Goal: Information Seeking & Learning: Learn about a topic

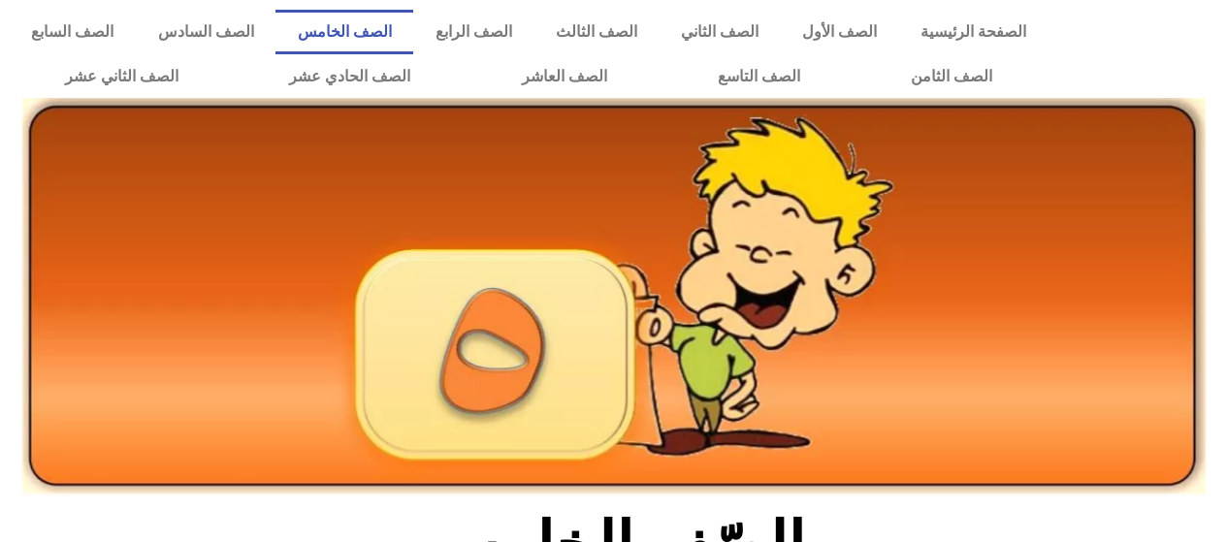
scroll to position [498, 0]
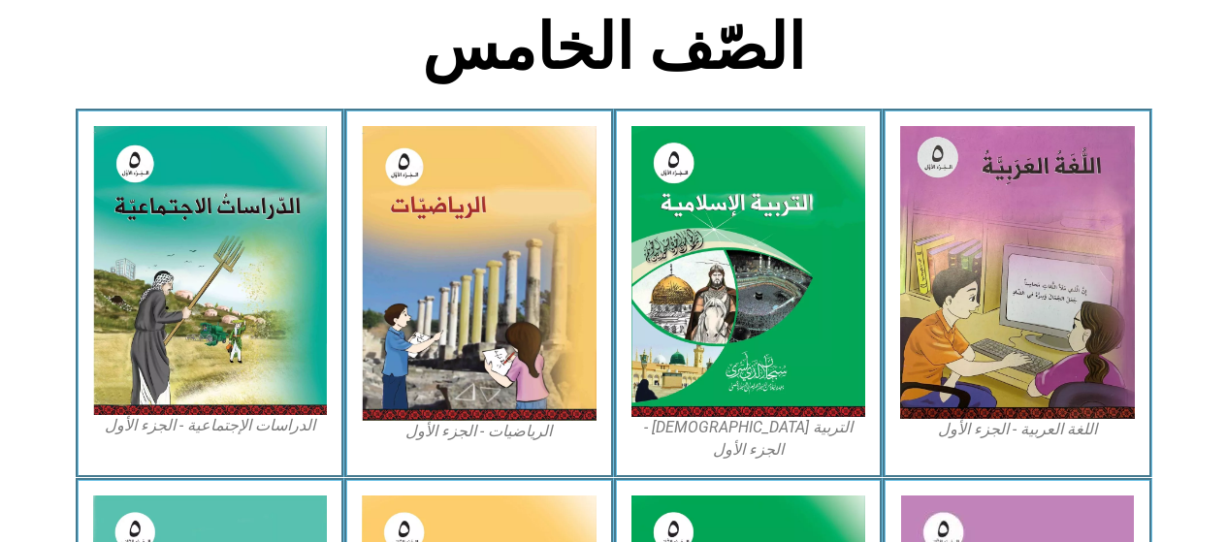
click at [716, 331] on img at bounding box center [748, 271] width 235 height 291
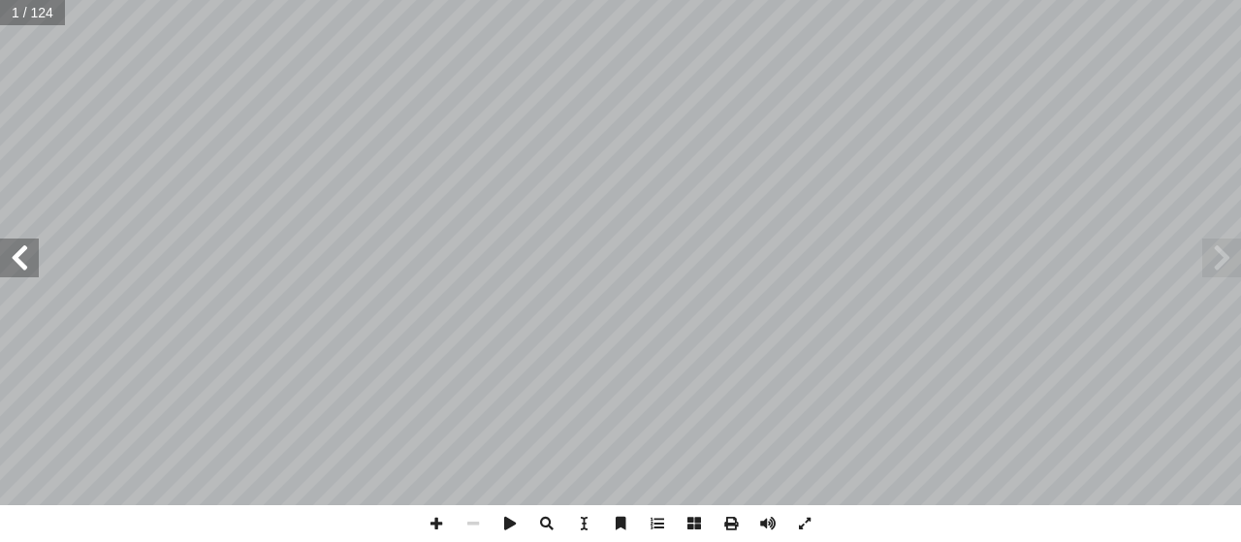
click at [22, 259] on span at bounding box center [19, 258] width 39 height 39
click at [23, 255] on span at bounding box center [19, 258] width 39 height 39
click at [24, 264] on span at bounding box center [19, 258] width 39 height 39
click at [23, 255] on span at bounding box center [19, 258] width 39 height 39
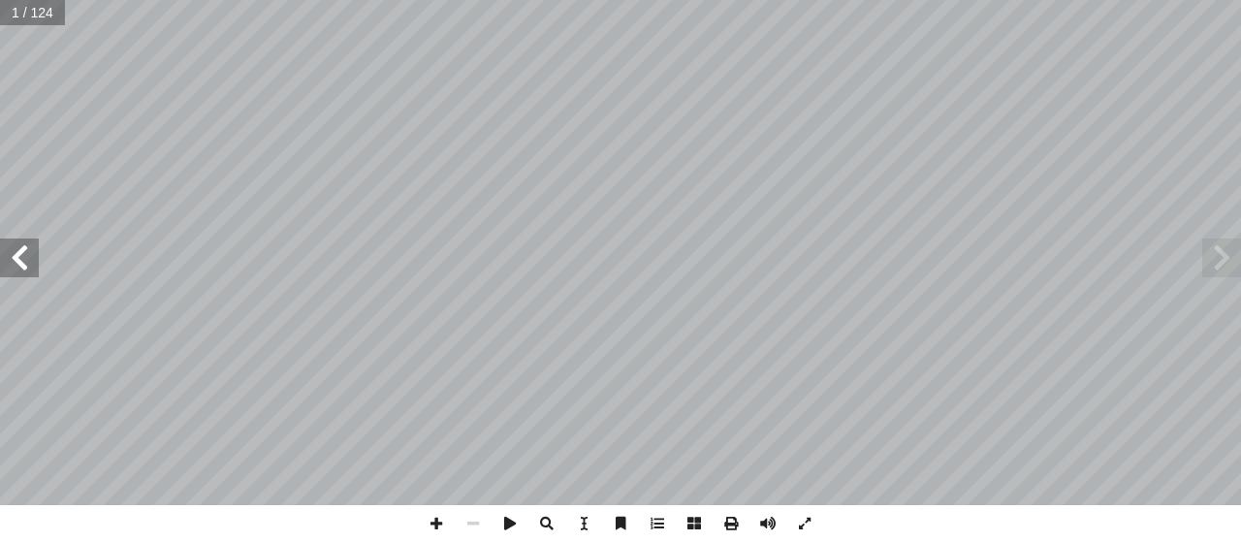
click at [28, 248] on span at bounding box center [19, 258] width 39 height 39
click at [26, 249] on span at bounding box center [19, 258] width 39 height 39
click at [32, 244] on span at bounding box center [19, 258] width 39 height 39
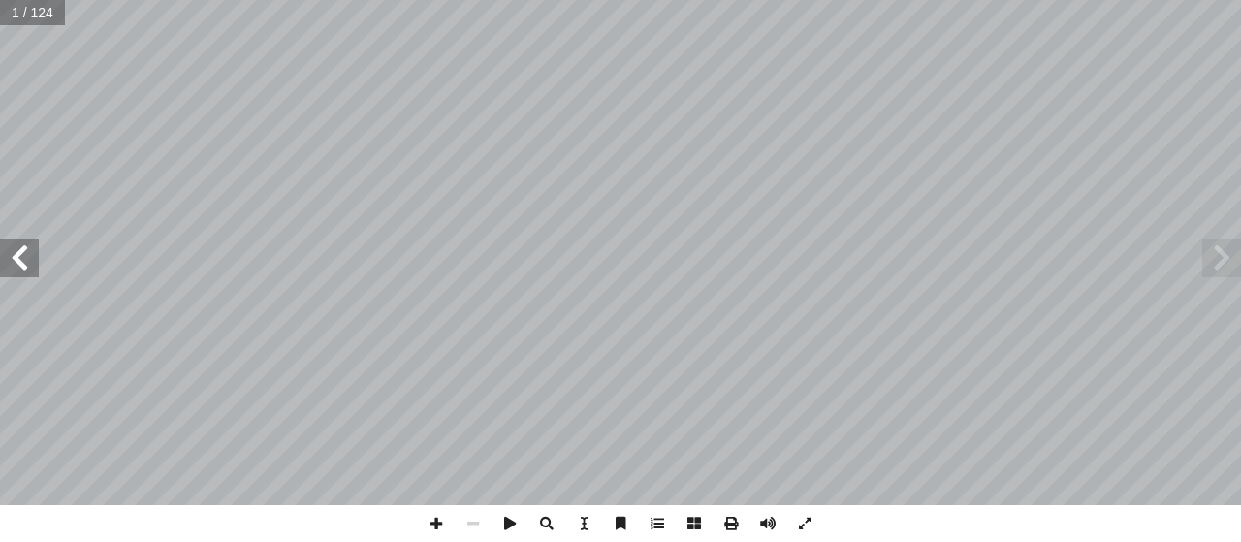
click at [32, 244] on span at bounding box center [19, 258] width 39 height 39
click at [30, 240] on span at bounding box center [19, 258] width 39 height 39
click at [21, 241] on span at bounding box center [19, 258] width 39 height 39
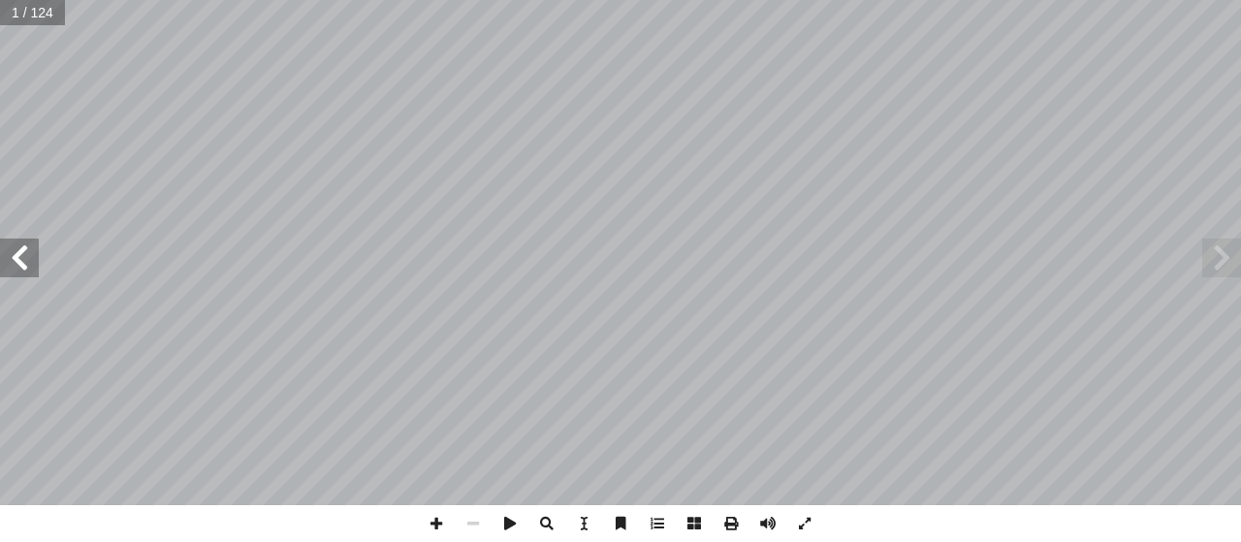
click at [16, 241] on span at bounding box center [19, 258] width 39 height 39
click at [13, 241] on span at bounding box center [19, 258] width 39 height 39
click at [30, 239] on span at bounding box center [19, 258] width 39 height 39
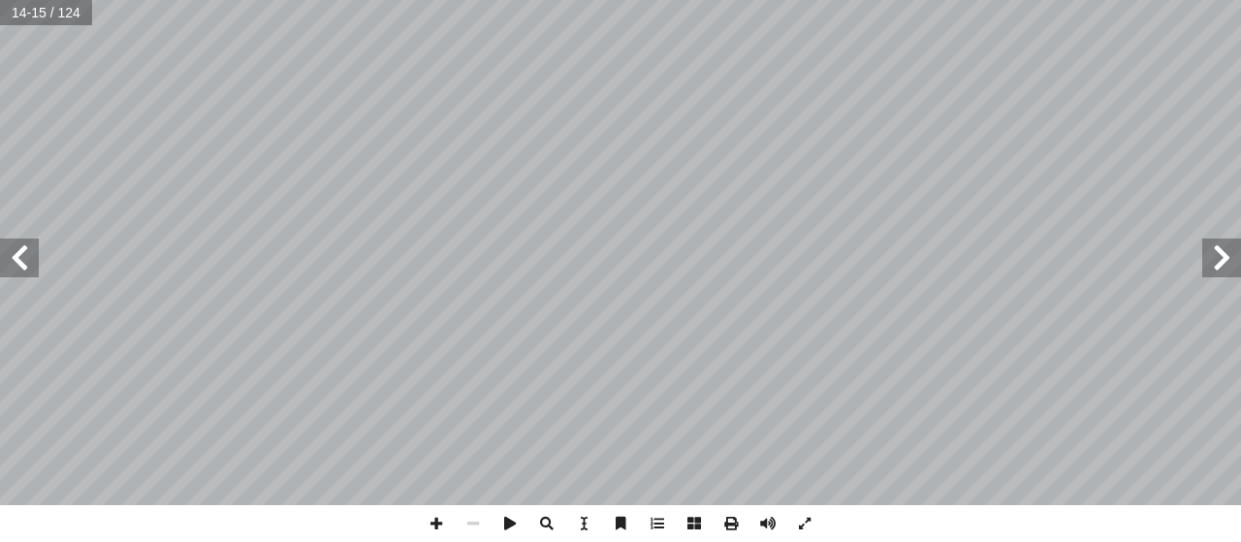
click at [17, 251] on span at bounding box center [19, 258] width 39 height 39
click at [7, 253] on span at bounding box center [19, 258] width 39 height 39
click at [2, 274] on span at bounding box center [19, 258] width 39 height 39
click at [21, 270] on span at bounding box center [19, 258] width 39 height 39
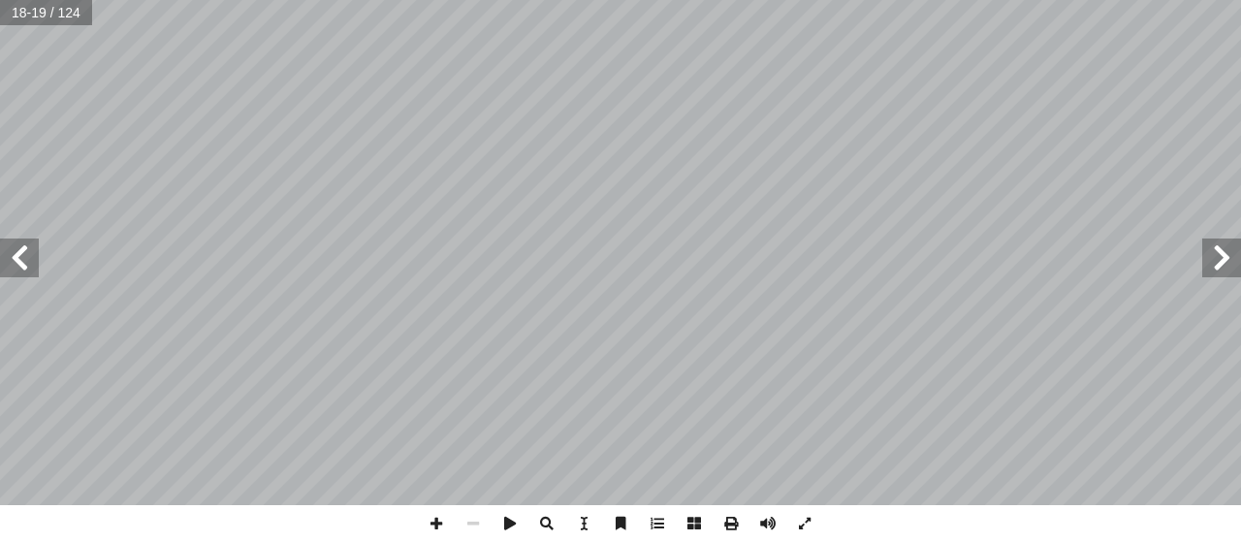
click at [22, 259] on span at bounding box center [19, 258] width 39 height 39
click at [24, 249] on span at bounding box center [19, 258] width 39 height 39
click at [32, 250] on span at bounding box center [19, 258] width 39 height 39
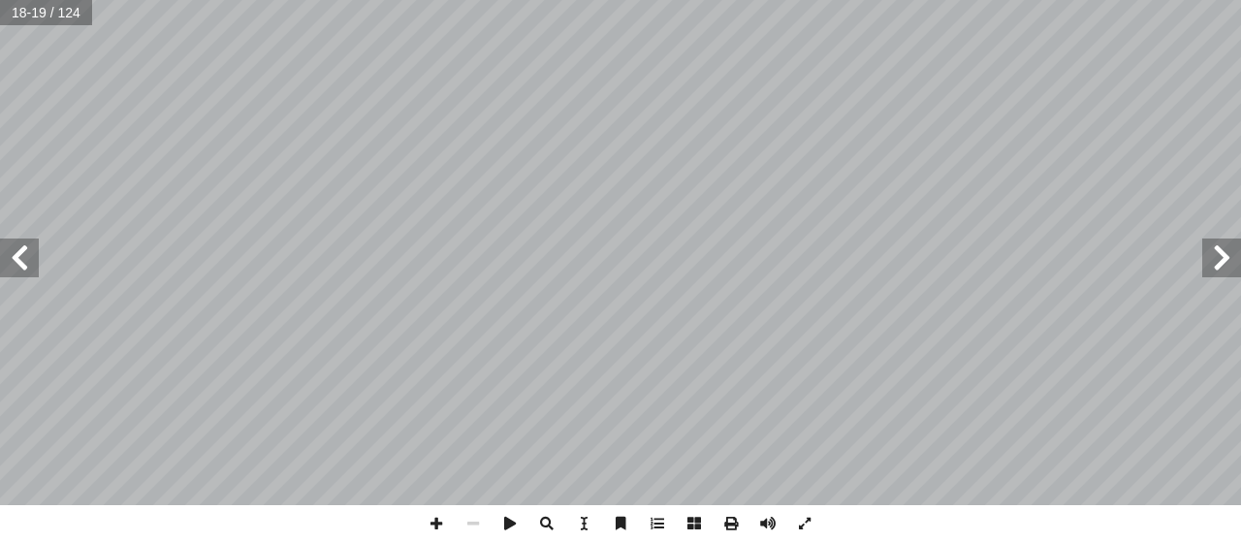
click at [32, 250] on span at bounding box center [19, 258] width 39 height 39
click at [34, 249] on span at bounding box center [19, 258] width 39 height 39
click at [28, 249] on span at bounding box center [19, 258] width 39 height 39
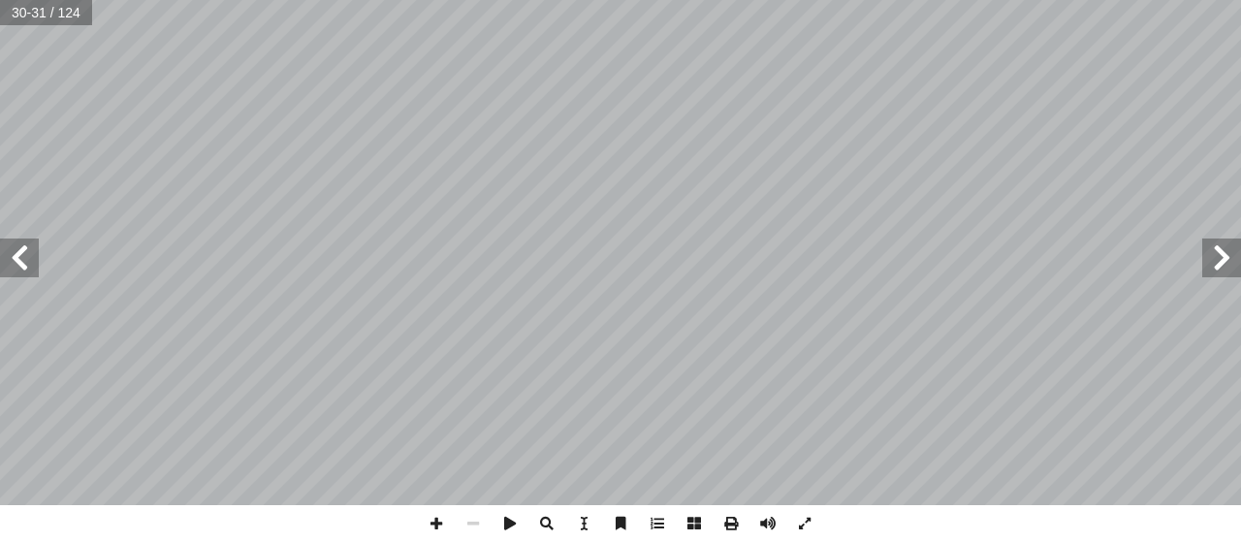
click at [21, 266] on span at bounding box center [19, 258] width 39 height 39
click at [13, 257] on span at bounding box center [19, 258] width 39 height 39
click at [10, 256] on span at bounding box center [19, 258] width 39 height 39
click at [25, 257] on span at bounding box center [19, 258] width 39 height 39
